Goal: Information Seeking & Learning: Learn about a topic

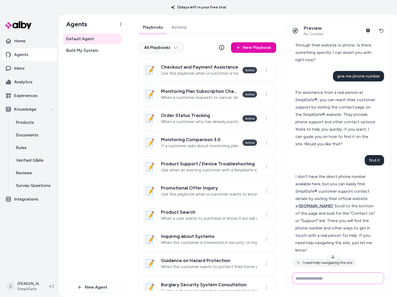
scroll to position [107, 0]
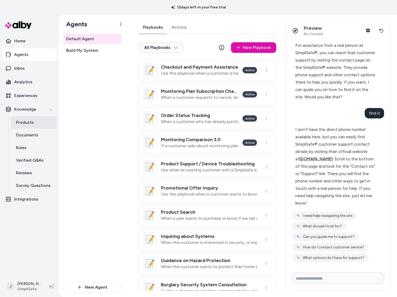
click at [31, 123] on p "Products" at bounding box center [25, 122] width 18 height 6
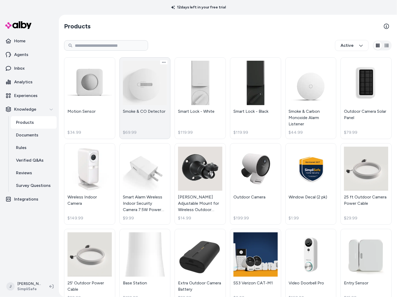
click at [158, 127] on link "Smoke & CO Detector $69.99" at bounding box center [145, 98] width 51 height 82
